Goal: Purchase product/service

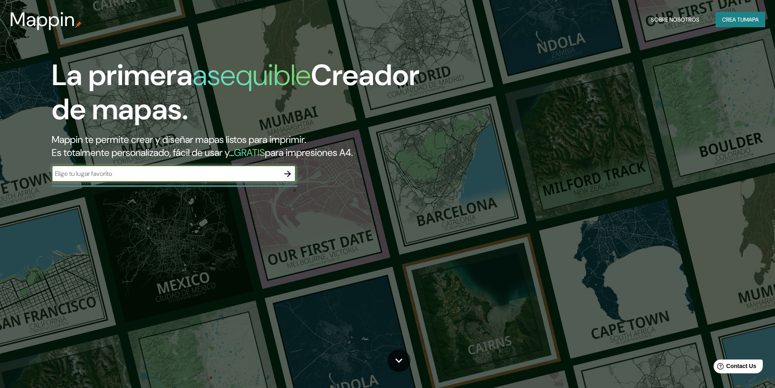
click at [131, 178] on input "text" at bounding box center [166, 173] width 228 height 9
type input "lima"
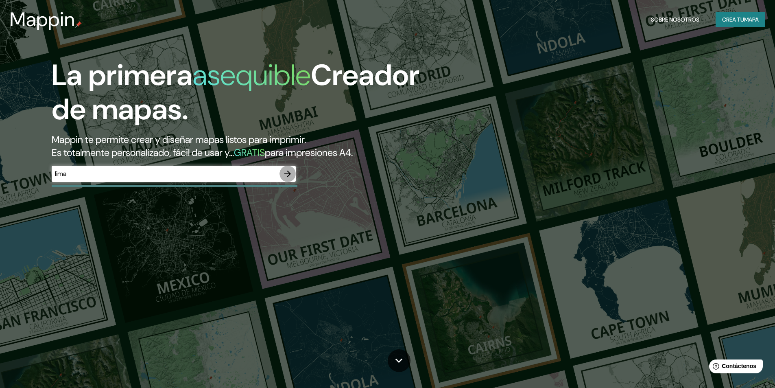
click at [286, 173] on icon "button" at bounding box center [288, 174] width 10 height 10
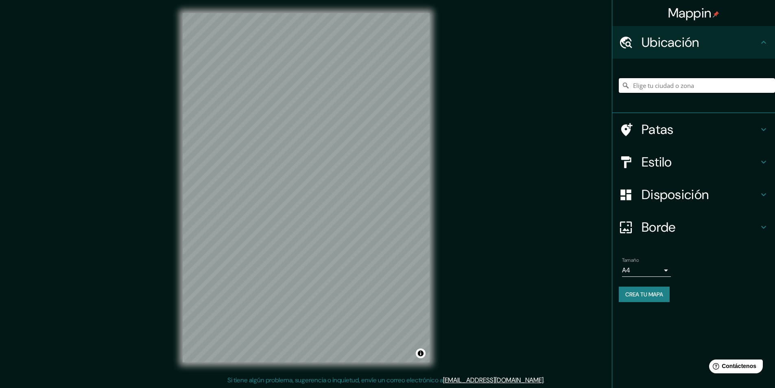
click at [677, 87] on input "Elige tu ciudad o zona" at bounding box center [697, 85] width 156 height 15
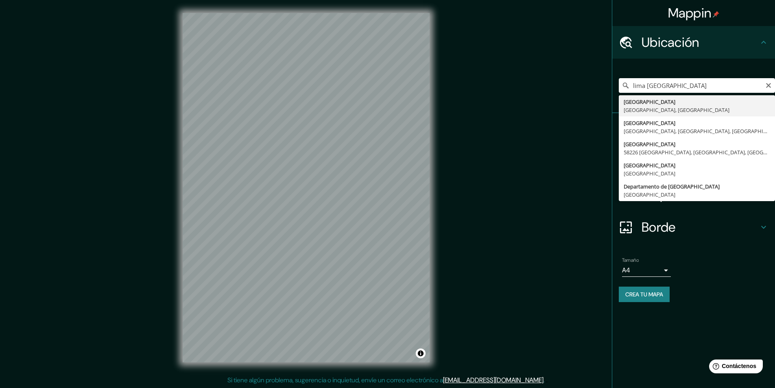
type input "[GEOGRAPHIC_DATA], [GEOGRAPHIC_DATA], [GEOGRAPHIC_DATA]"
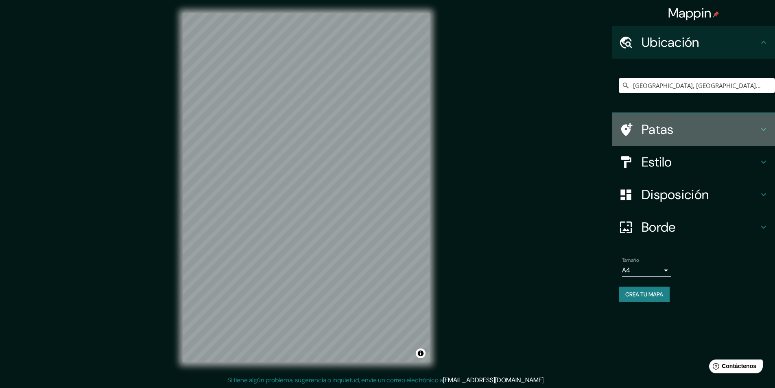
click at [667, 127] on font "Patas" at bounding box center [658, 129] width 32 height 17
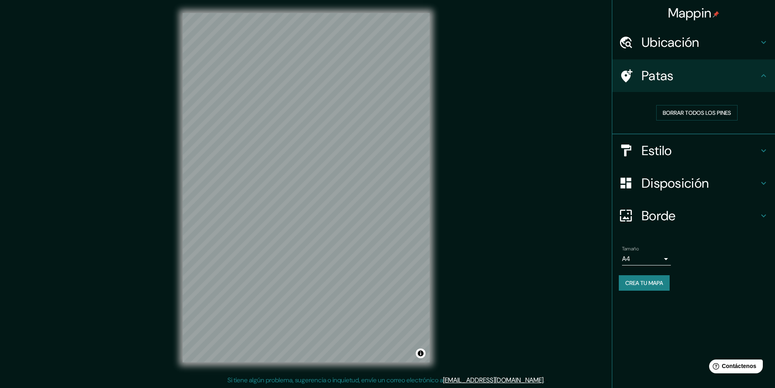
click at [664, 74] on font "Patas" at bounding box center [658, 75] width 32 height 17
click at [655, 150] on font "Estilo" at bounding box center [657, 150] width 31 height 17
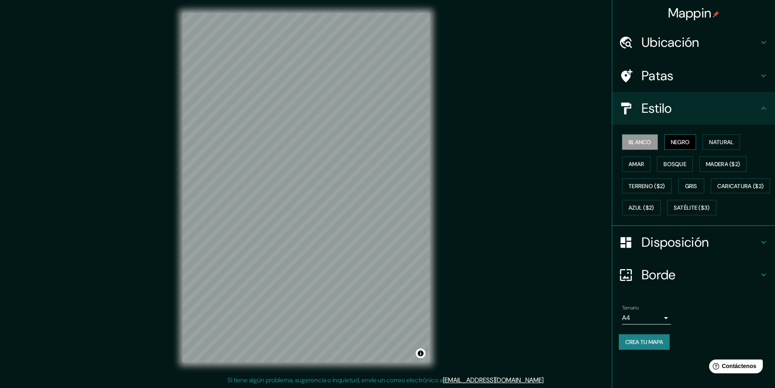
click at [679, 142] on font "Negro" at bounding box center [680, 141] width 19 height 7
click at [719, 138] on font "Natural" at bounding box center [721, 142] width 24 height 11
click at [633, 162] on font "Amar" at bounding box center [636, 163] width 15 height 7
click at [673, 165] on font "Bosque" at bounding box center [675, 163] width 23 height 7
click at [725, 164] on font "Madera ($2)" at bounding box center [723, 163] width 34 height 7
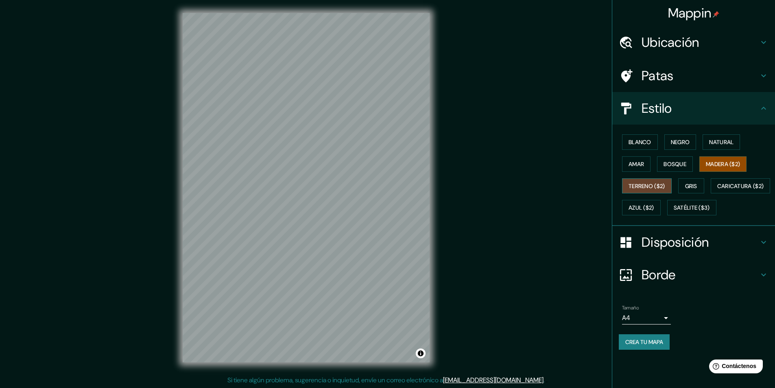
click at [637, 184] on font "Terreno ($2)" at bounding box center [647, 185] width 37 height 7
click at [694, 184] on font "Gris" at bounding box center [691, 185] width 12 height 7
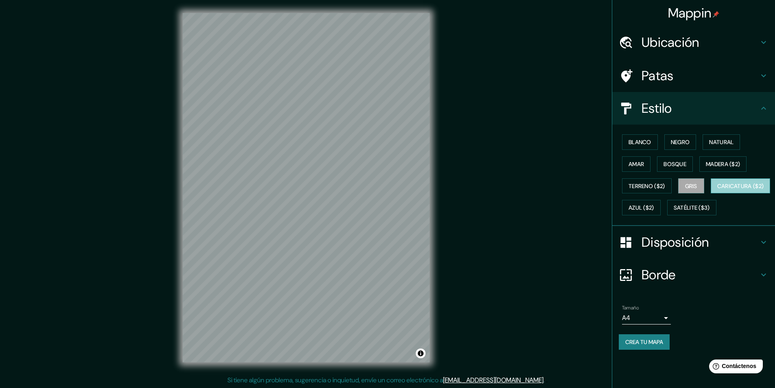
click at [717, 190] on font "Caricatura ($2)" at bounding box center [740, 185] width 47 height 7
click at [674, 212] on font "Satélite ($3)" at bounding box center [692, 207] width 36 height 7
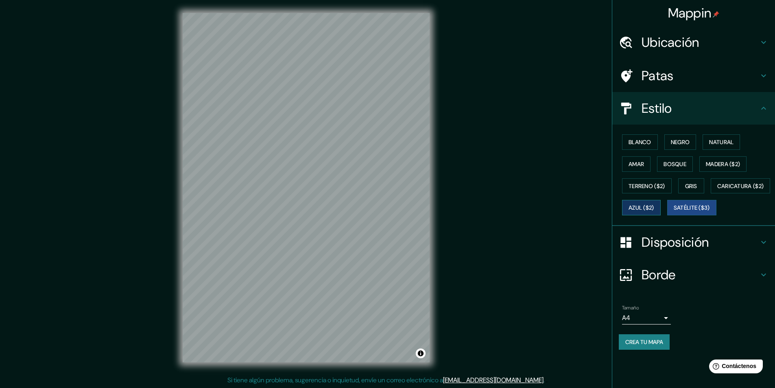
click at [654, 207] on font "Azul ($2)" at bounding box center [642, 207] width 26 height 7
click at [684, 143] on font "Negro" at bounding box center [680, 141] width 19 height 7
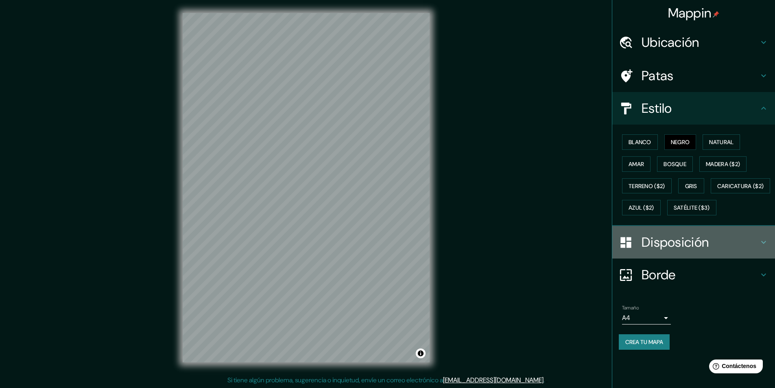
click at [684, 251] on font "Disposición" at bounding box center [675, 242] width 67 height 17
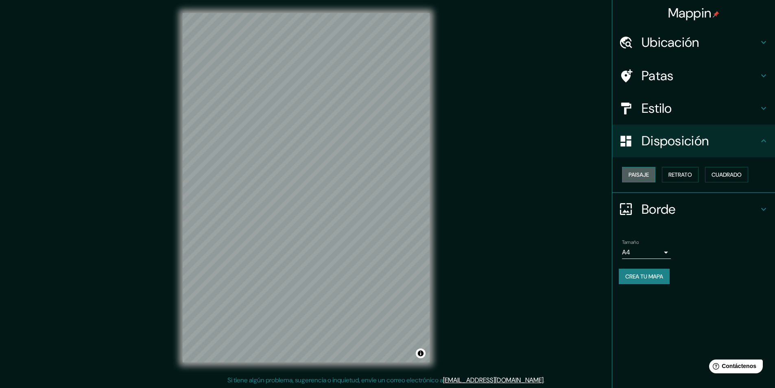
click at [642, 174] on font "Paisaje" at bounding box center [639, 174] width 20 height 7
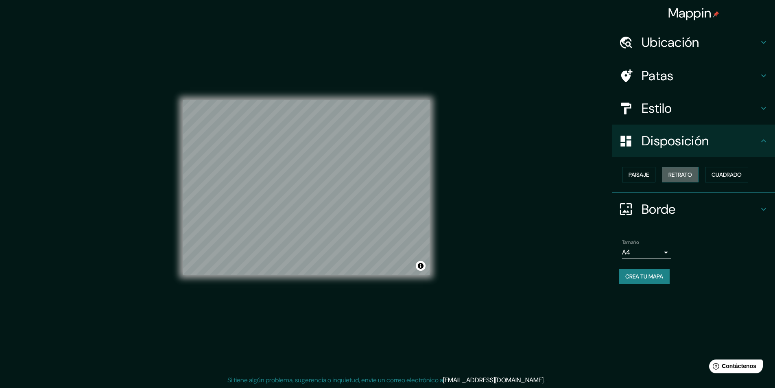
click at [695, 175] on button "Retrato" at bounding box center [680, 174] width 37 height 15
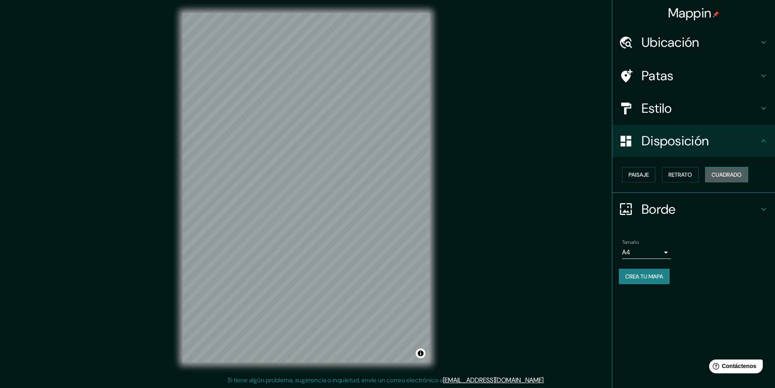
click at [731, 173] on font "Cuadrado" at bounding box center [727, 174] width 30 height 7
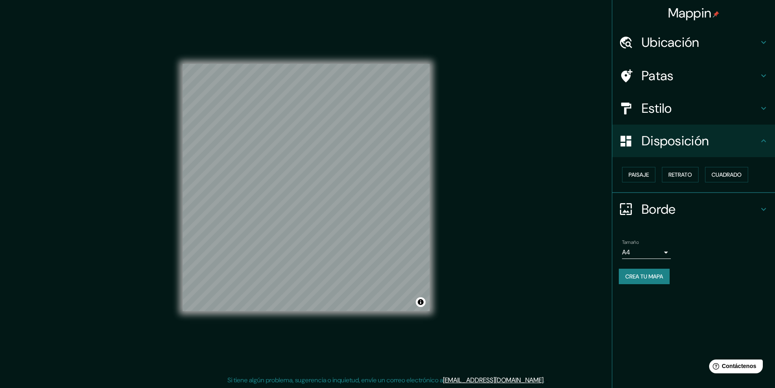
click at [666, 210] on font "Borde" at bounding box center [659, 209] width 34 height 17
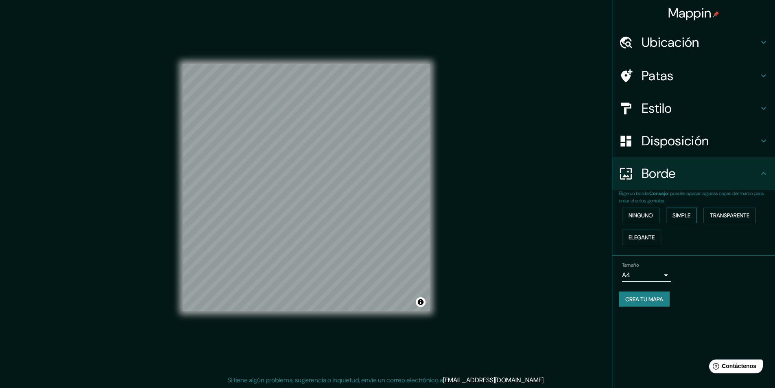
click at [681, 212] on font "Simple" at bounding box center [682, 215] width 18 height 7
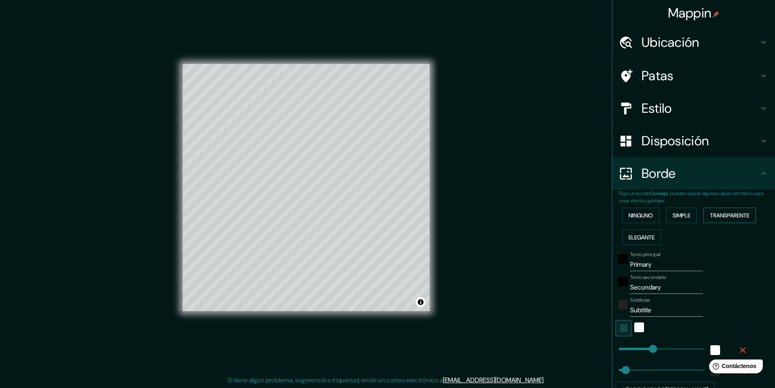
click at [726, 214] on font "Transparente" at bounding box center [729, 215] width 39 height 7
click at [630, 216] on font "Ninguno" at bounding box center [641, 215] width 24 height 7
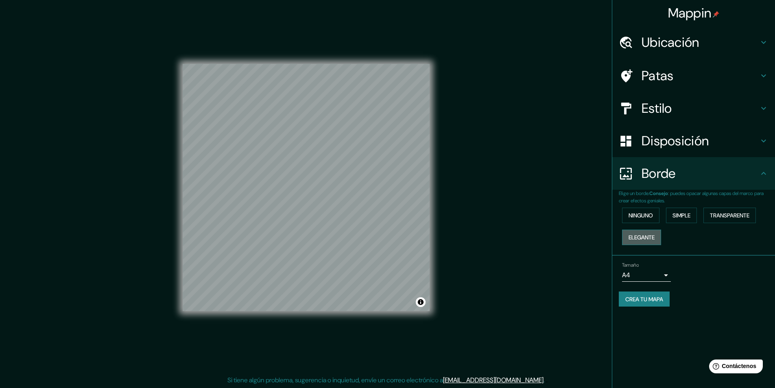
click at [638, 235] on font "Elegante" at bounding box center [642, 237] width 26 height 7
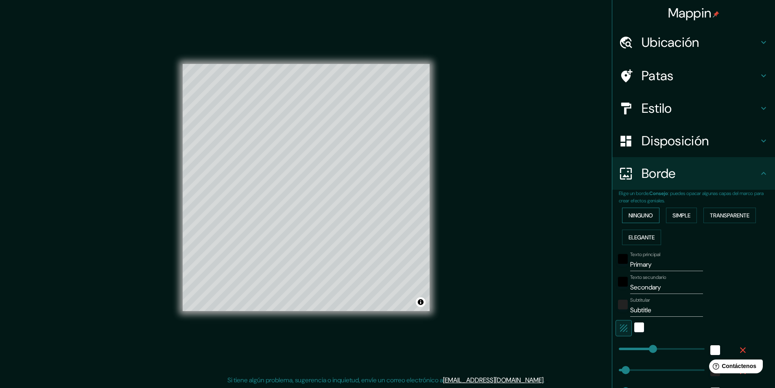
click at [638, 211] on font "Ninguno" at bounding box center [641, 215] width 24 height 11
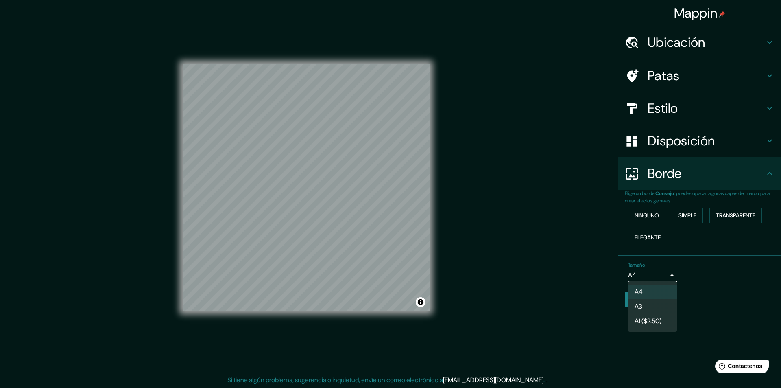
click at [666, 274] on body "Mappin Ubicación [GEOGRAPHIC_DATA], [GEOGRAPHIC_DATA], [GEOGRAPHIC_DATA] Patas …" at bounding box center [390, 194] width 781 height 388
click at [680, 267] on div at bounding box center [390, 194] width 781 height 388
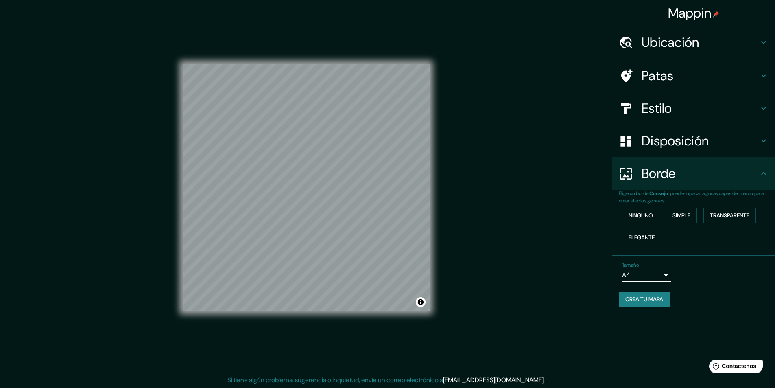
click at [682, 140] on font "Disposición" at bounding box center [675, 140] width 67 height 17
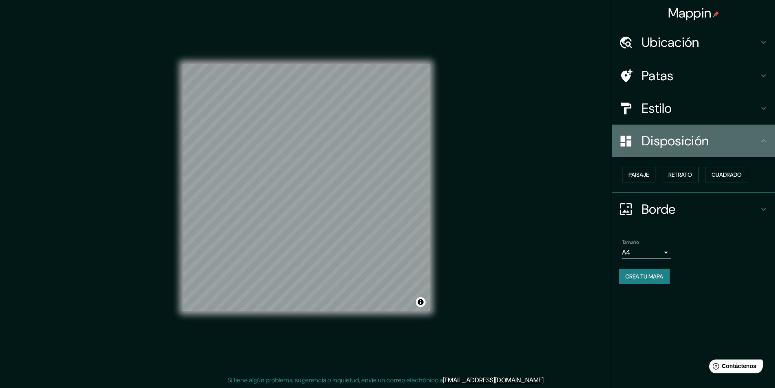
click at [682, 140] on font "Disposición" at bounding box center [675, 140] width 67 height 17
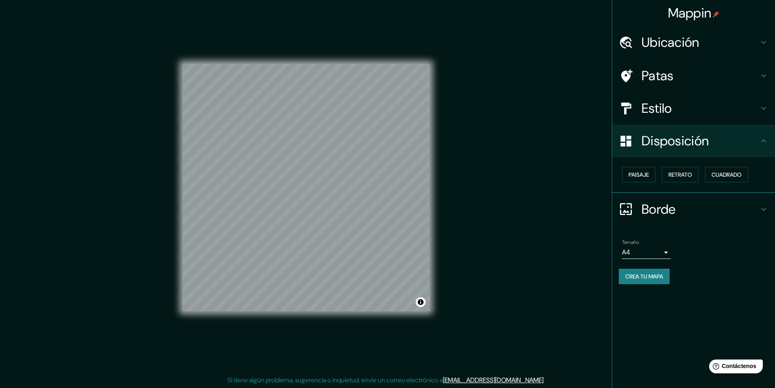
click at [688, 117] on div "Estilo" at bounding box center [693, 108] width 163 height 33
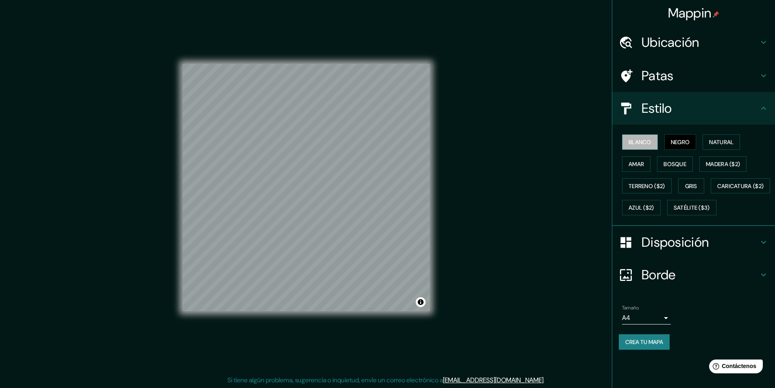
click at [644, 140] on font "Blanco" at bounding box center [640, 141] width 23 height 7
click at [730, 139] on font "Natural" at bounding box center [721, 141] width 24 height 7
click at [636, 164] on font "Amar" at bounding box center [636, 163] width 15 height 7
click at [682, 165] on font "Bosque" at bounding box center [675, 163] width 23 height 7
click at [695, 185] on font "Gris" at bounding box center [691, 185] width 12 height 7
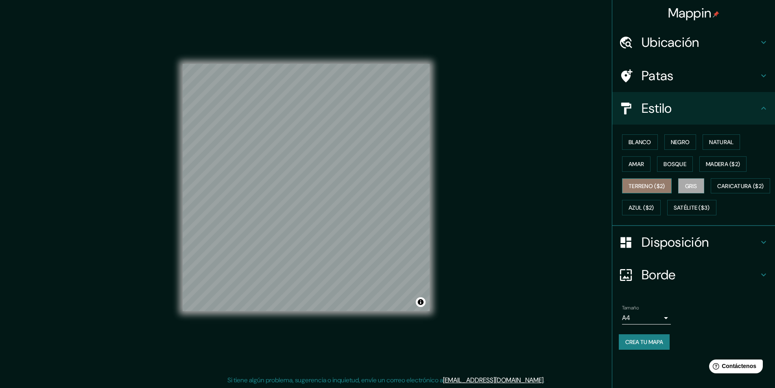
click at [648, 186] on font "Terreno ($2)" at bounding box center [647, 185] width 37 height 7
click at [674, 212] on font "Satélite ($3)" at bounding box center [692, 207] width 36 height 7
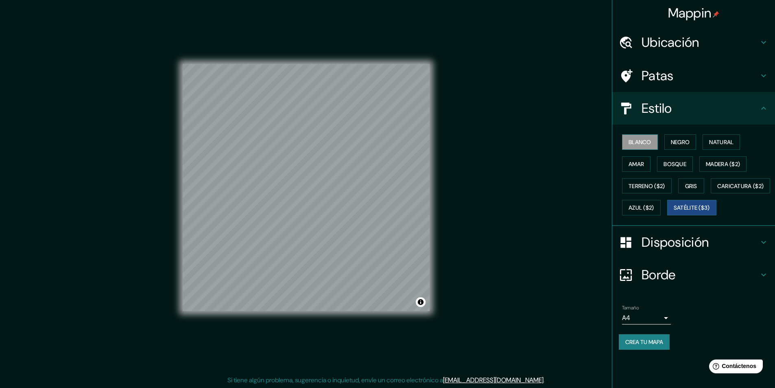
click at [641, 145] on font "Blanco" at bounding box center [640, 141] width 23 height 7
click at [642, 166] on font "Amar" at bounding box center [636, 163] width 15 height 7
click at [675, 141] on font "Negro" at bounding box center [680, 141] width 19 height 7
click at [718, 135] on button "Natural" at bounding box center [721, 141] width 37 height 15
click at [636, 159] on font "Amar" at bounding box center [636, 164] width 15 height 11
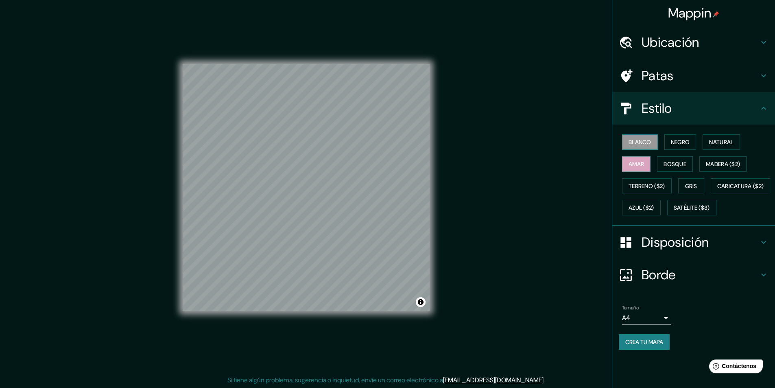
click at [638, 142] on font "Blanco" at bounding box center [640, 141] width 23 height 7
click at [671, 137] on button "Negro" at bounding box center [680, 141] width 32 height 15
click at [738, 71] on h4 "Patas" at bounding box center [700, 76] width 117 height 16
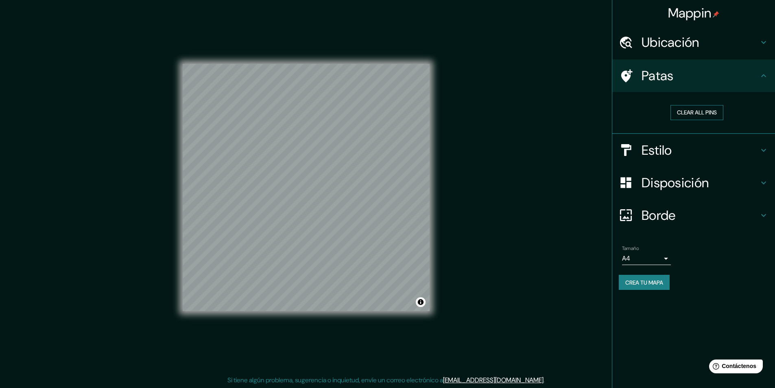
click at [696, 111] on button "Clear all pins" at bounding box center [697, 112] width 53 height 15
click at [695, 47] on font "Ubicación" at bounding box center [671, 42] width 58 height 17
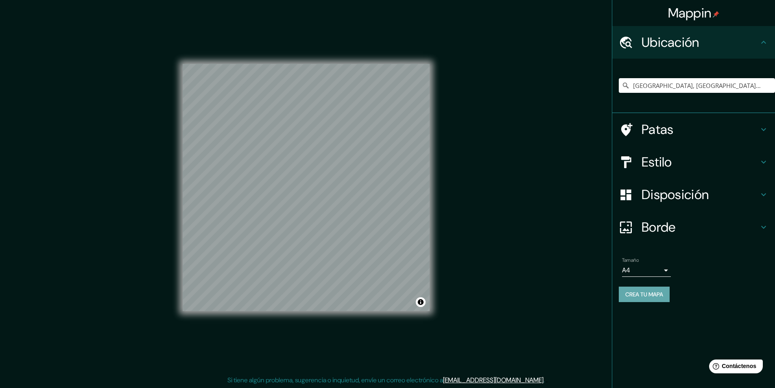
click at [651, 296] on font "Crea tu mapa" at bounding box center [644, 294] width 38 height 7
click at [516, 270] on div "Mappin Ubicación [GEOGRAPHIC_DATA], [GEOGRAPHIC_DATA], [GEOGRAPHIC_DATA] Patas …" at bounding box center [387, 194] width 775 height 388
click at [315, 216] on div at bounding box center [315, 216] width 7 height 7
click at [375, 256] on div at bounding box center [375, 259] width 7 height 7
click at [650, 295] on font "Crea tu mapa" at bounding box center [644, 294] width 38 height 7
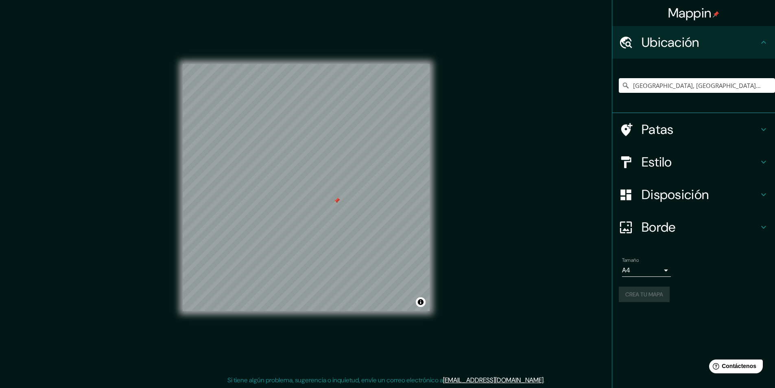
drag, startPoint x: 320, startPoint y: 214, endPoint x: 339, endPoint y: 201, distance: 22.2
click at [339, 201] on div at bounding box center [337, 200] width 7 height 7
click at [641, 294] on font "Crea tu mapa" at bounding box center [644, 294] width 38 height 7
click at [287, 175] on div at bounding box center [287, 175] width 7 height 7
click at [339, 190] on div at bounding box center [338, 192] width 7 height 7
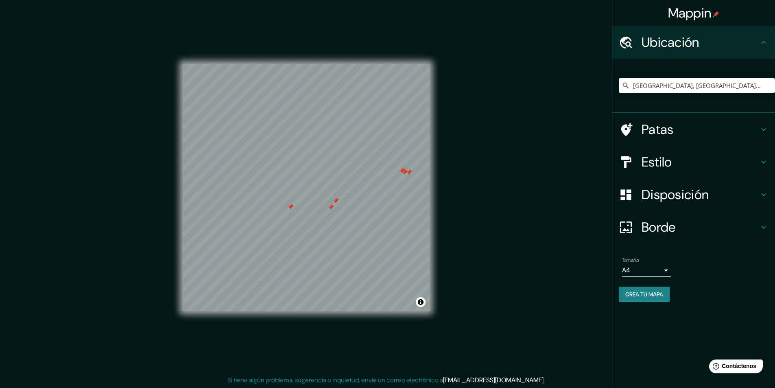
click at [404, 172] on div at bounding box center [404, 172] width 7 height 7
click at [402, 169] on div at bounding box center [402, 170] width 7 height 7
click at [408, 171] on div at bounding box center [409, 172] width 7 height 7
click at [335, 199] on div at bounding box center [335, 200] width 7 height 7
click at [299, 200] on div at bounding box center [297, 200] width 7 height 7
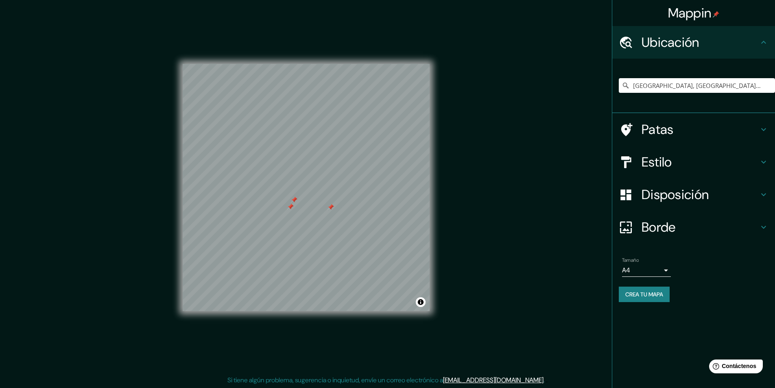
click at [294, 200] on div at bounding box center [294, 200] width 7 height 7
click at [291, 205] on div at bounding box center [290, 206] width 7 height 7
click at [643, 292] on font "Crea tu mapa" at bounding box center [644, 294] width 38 height 7
